Goal: Task Accomplishment & Management: Use online tool/utility

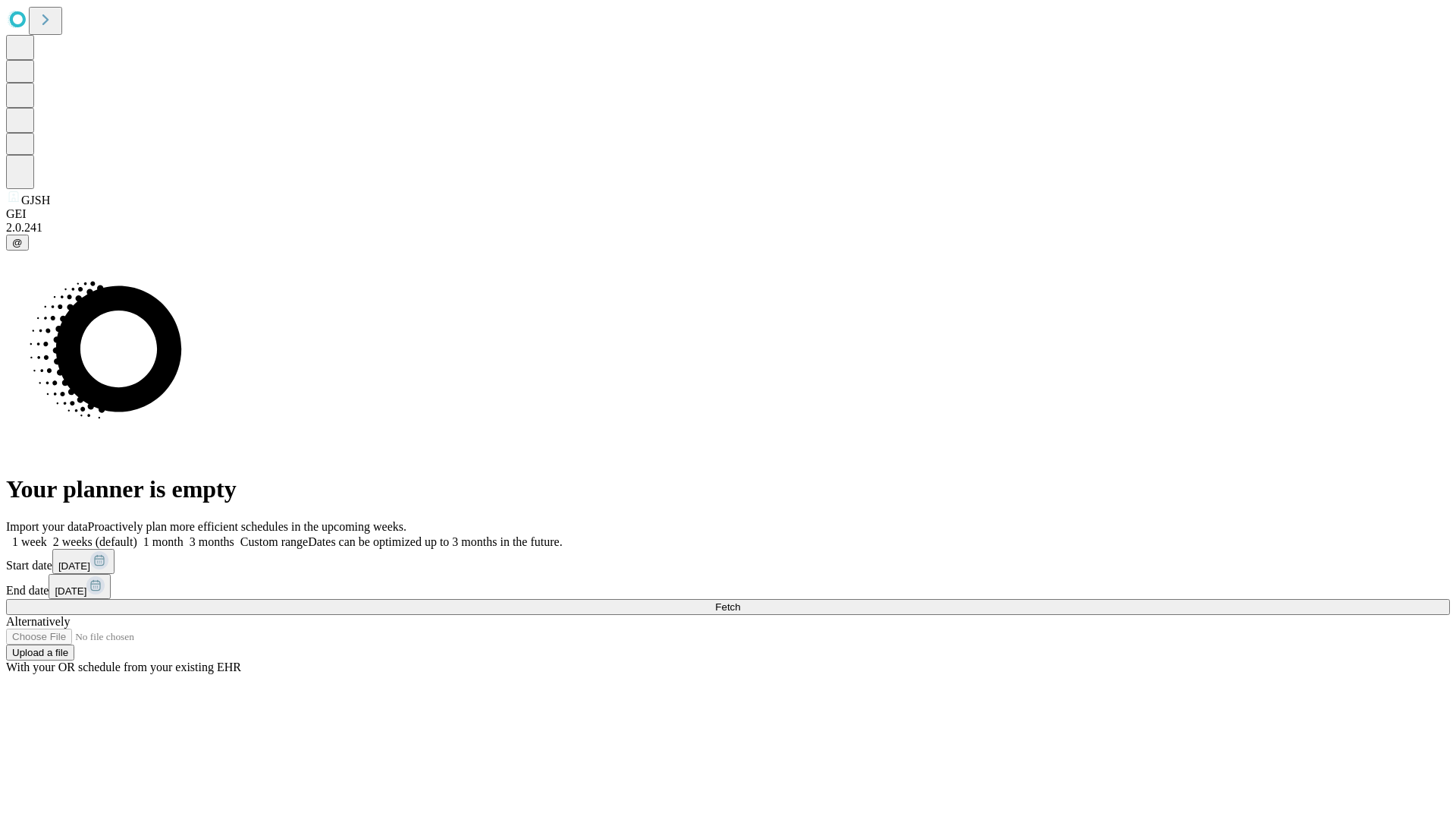
click at [740, 601] on span "Fetch" at bounding box center [727, 607] width 25 height 11
